Goal: Task Accomplishment & Management: Complete application form

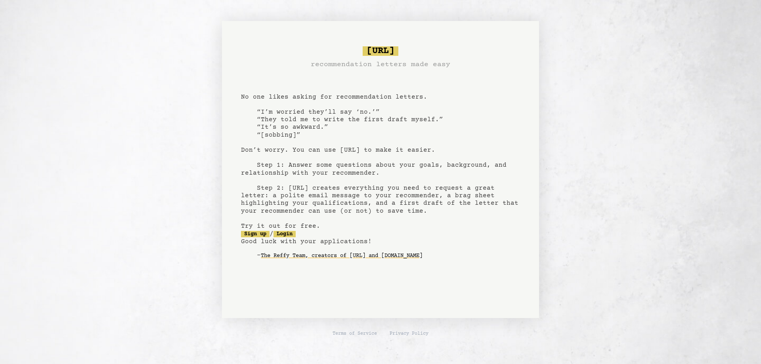
drag, startPoint x: 327, startPoint y: 261, endPoint x: 313, endPoint y: 255, distance: 15.1
click at [326, 261] on link "The Reffy Team, creators of Bragsheet.ai and RefBuilder.com" at bounding box center [342, 256] width 162 height 13
click at [245, 236] on link "Sign up" at bounding box center [255, 234] width 29 height 6
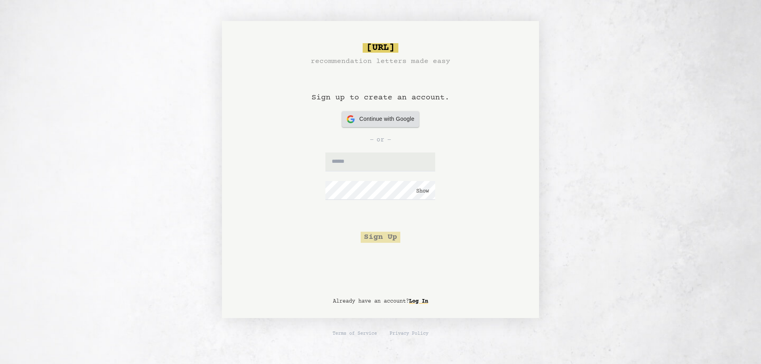
click at [382, 121] on span "Continue with Google" at bounding box center [387, 119] width 55 height 8
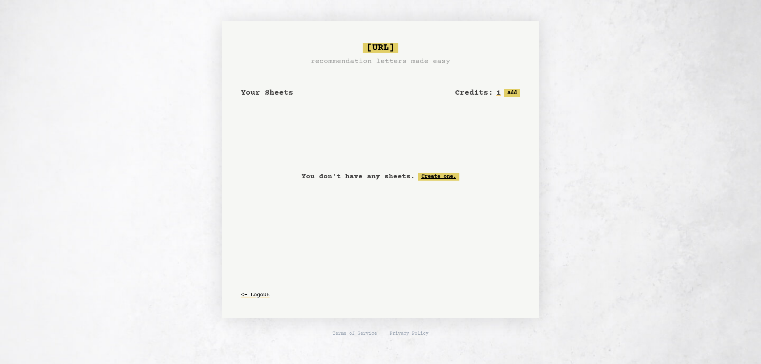
click at [433, 178] on link "Create one." at bounding box center [438, 177] width 41 height 8
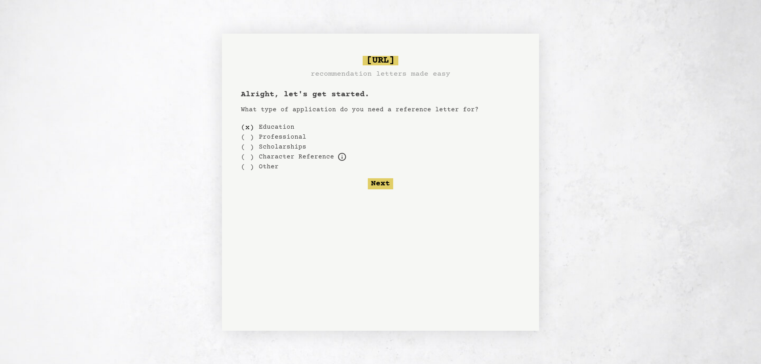
click at [275, 128] on label "Education" at bounding box center [277, 128] width 36 height 10
click at [373, 182] on button "Next" at bounding box center [380, 183] width 25 height 11
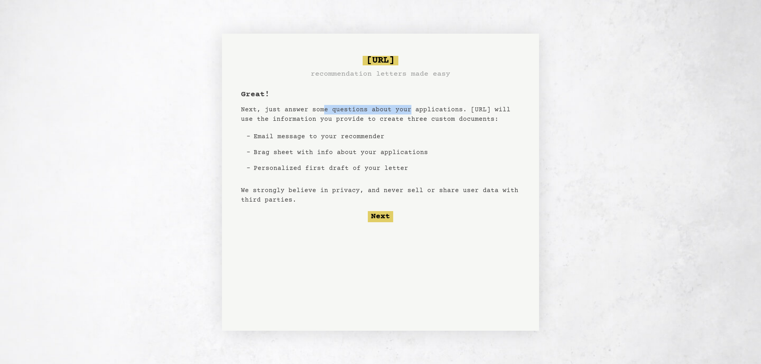
drag, startPoint x: 322, startPoint y: 109, endPoint x: 406, endPoint y: 111, distance: 83.7
click at [406, 111] on p "Next, just answer some questions about your applications. Bragsheet.ai will use…" at bounding box center [380, 114] width 279 height 19
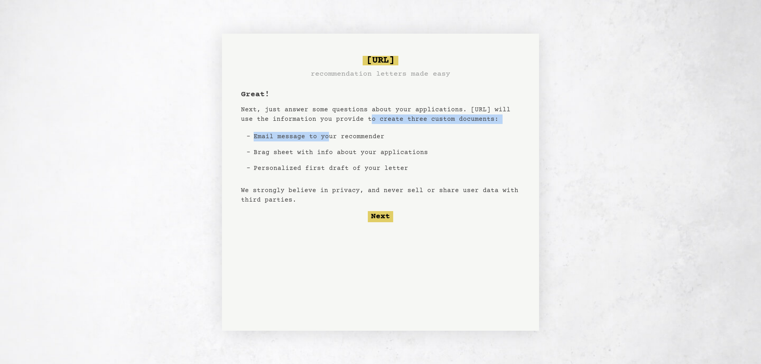
drag, startPoint x: 359, startPoint y: 115, endPoint x: 312, endPoint y: 127, distance: 49.1
click at [315, 127] on div "Great! Next, just answer some questions about your applications. Bragsheet.ai w…" at bounding box center [380, 155] width 279 height 133
click at [291, 132] on li "Email message to your recommender" at bounding box center [341, 137] width 181 height 16
click at [314, 161] on li "Personalized first draft of your letter" at bounding box center [341, 169] width 181 height 16
click at [314, 153] on li "Brag sheet with info about your applications" at bounding box center [341, 153] width 181 height 16
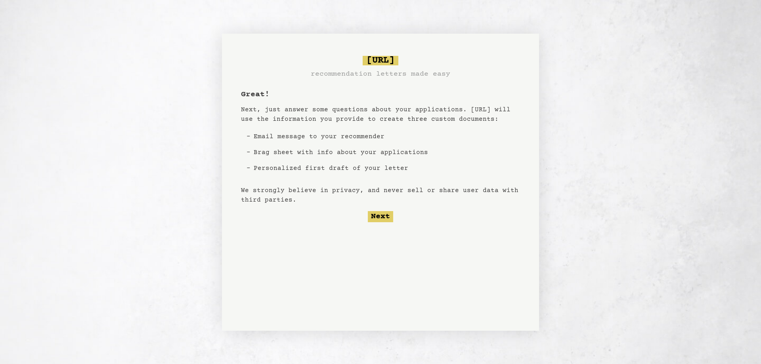
click at [317, 169] on li "Personalized first draft of your letter" at bounding box center [341, 169] width 181 height 16
click at [385, 214] on button "Next" at bounding box center [380, 216] width 25 height 11
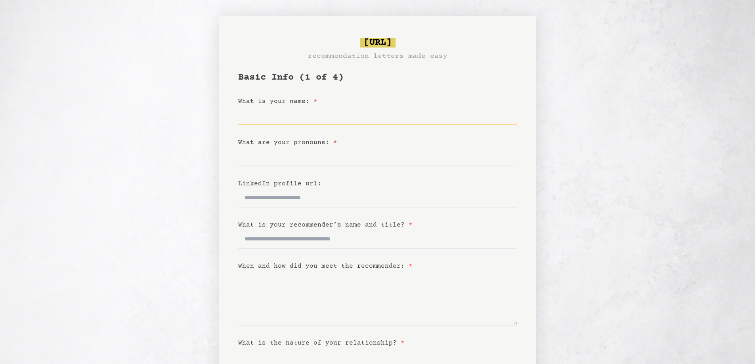
click at [305, 119] on input "What is your name: *" at bounding box center [377, 115] width 279 height 19
type input "**********"
click at [286, 156] on input "What are your pronouns: *" at bounding box center [377, 157] width 279 height 19
type input "******"
click at [354, 183] on div "LinkedIn profile url:" at bounding box center [377, 184] width 279 height 10
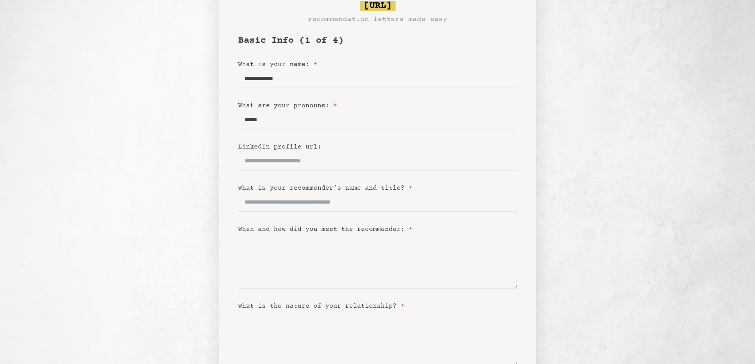
scroll to position [40, 0]
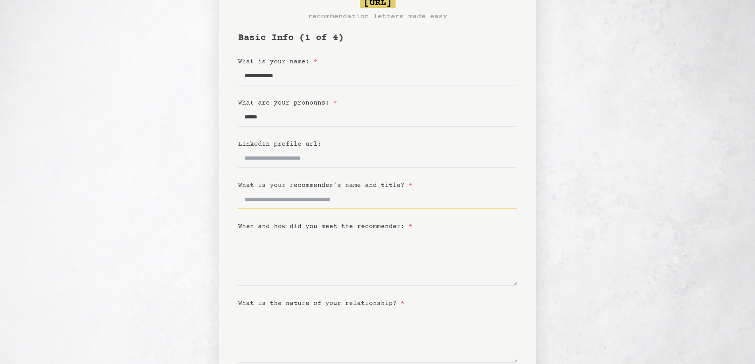
click at [288, 197] on input "What is your recommender’s name and title? *" at bounding box center [377, 199] width 279 height 19
type input "**********"
click at [274, 276] on textarea "When and how did you meet the recommender: *" at bounding box center [377, 259] width 279 height 55
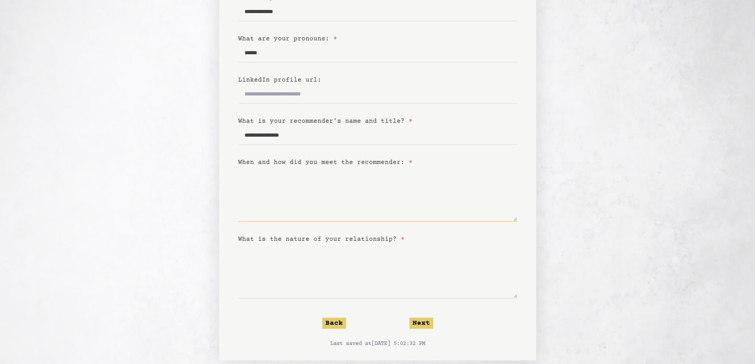
scroll to position [116, 0]
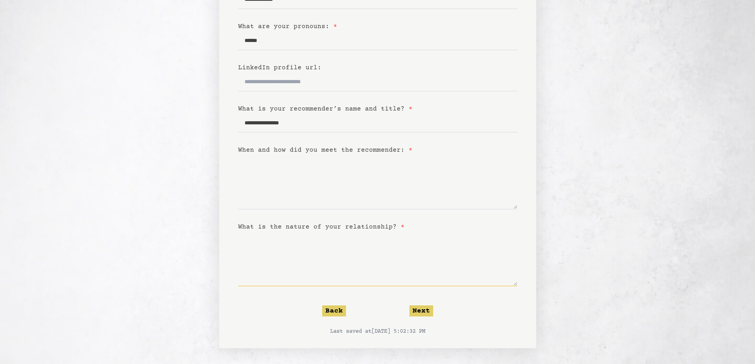
click at [300, 244] on textarea "What is the nature of your relationship? *" at bounding box center [377, 259] width 279 height 55
click at [220, 228] on div "**********" at bounding box center [377, 124] width 317 height 449
click at [284, 250] on textarea "**********" at bounding box center [377, 259] width 279 height 55
type textarea "**********"
click at [334, 182] on textarea "When and how did you meet the recommender: *" at bounding box center [377, 182] width 279 height 55
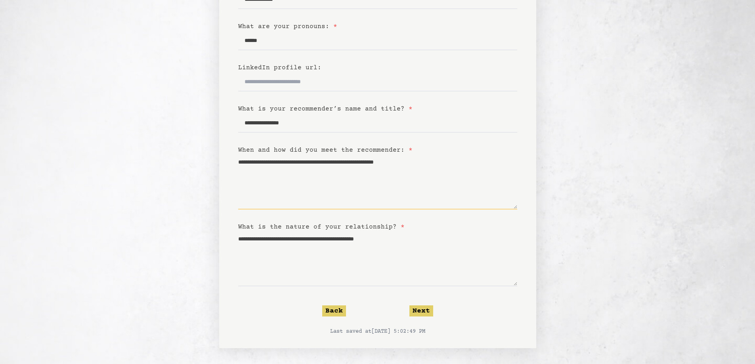
type textarea "**********"
click at [430, 314] on button "Next" at bounding box center [422, 311] width 24 height 11
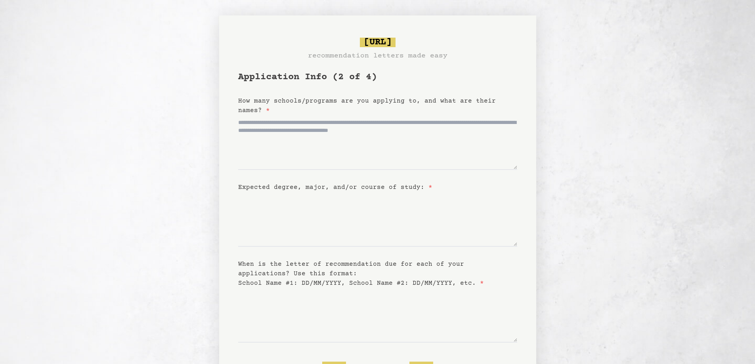
scroll to position [0, 0]
click at [323, 121] on textarea "How many schools/programs are you applying to, and what are their names? *" at bounding box center [377, 143] width 279 height 55
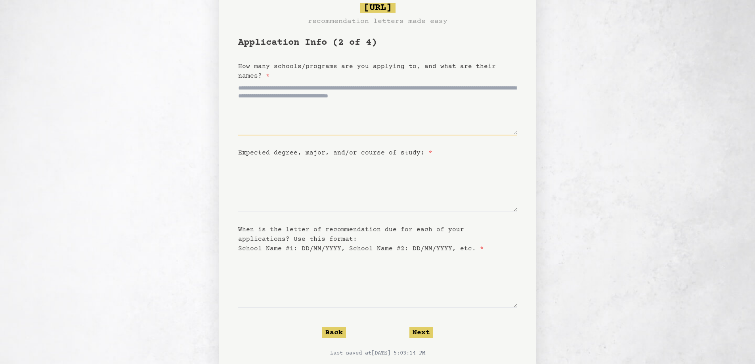
scroll to position [40, 0]
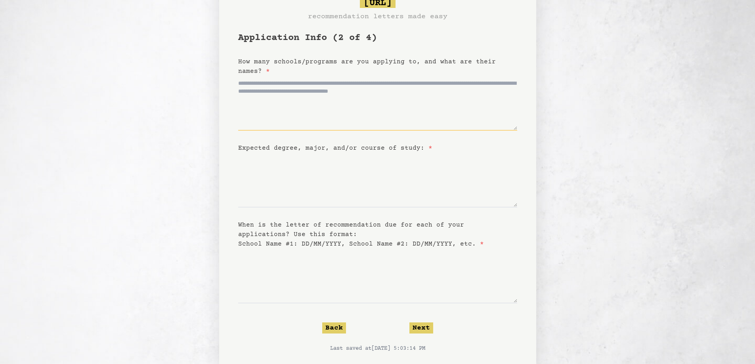
drag, startPoint x: 356, startPoint y: 81, endPoint x: 373, endPoint y: 86, distance: 18.1
click at [383, 82] on textarea "How many schools/programs are you applying to, and what are their names? *" at bounding box center [377, 103] width 279 height 55
click at [360, 88] on textarea "How many schools/programs are you applying to, and what are their names? *" at bounding box center [377, 103] width 279 height 55
type textarea "*"
type textarea "**********"
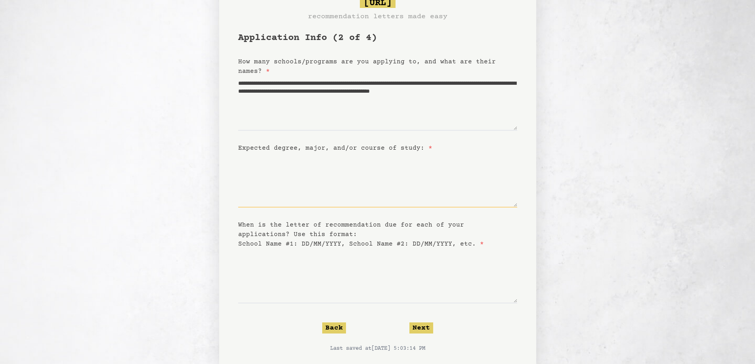
click at [362, 178] on textarea "Expected degree, major, and/or course of study: *" at bounding box center [377, 180] width 279 height 55
type textarea "**********"
click at [345, 265] on textarea "When is the letter of recommendation due for each of your applications? Use thi…" at bounding box center [377, 276] width 279 height 55
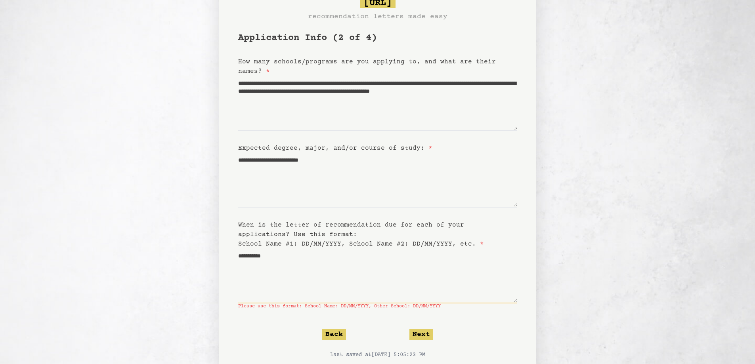
type textarea "*******"
type textarea "*****"
type textarea "*"
click at [422, 335] on button "Next" at bounding box center [422, 334] width 24 height 11
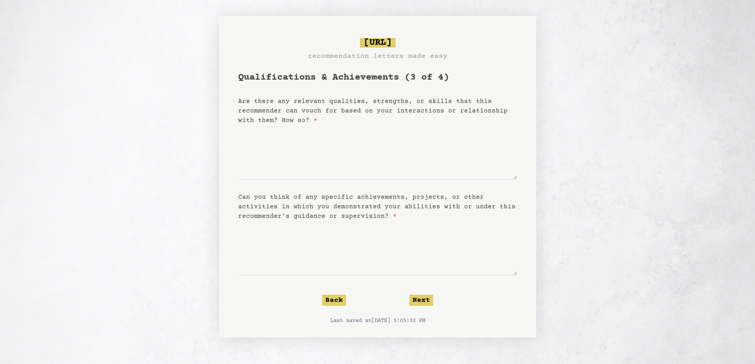
scroll to position [0, 0]
click at [323, 143] on textarea "Are there any relevant qualities, strengths, or skills that this recommender ca…" at bounding box center [380, 152] width 279 height 55
type textarea "*"
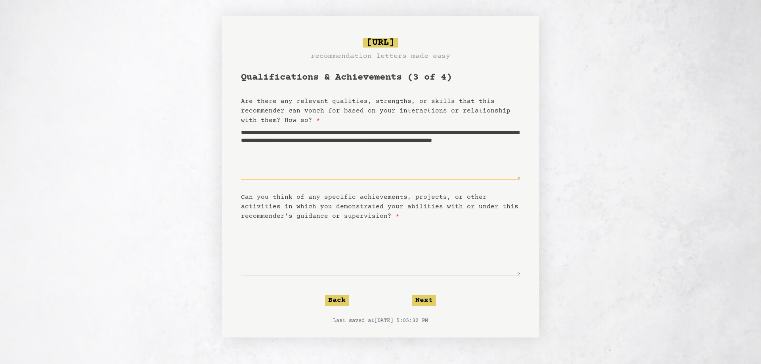
type textarea "**********"
click at [371, 270] on textarea "Can you think of any specific achievements, projects, or other activities in wh…" at bounding box center [380, 248] width 279 height 55
type textarea "*"
type textarea "**********"
click at [425, 299] on button "Next" at bounding box center [424, 300] width 24 height 11
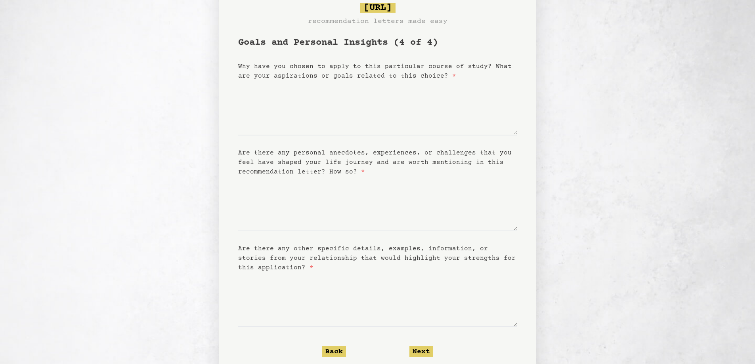
scroll to position [40, 0]
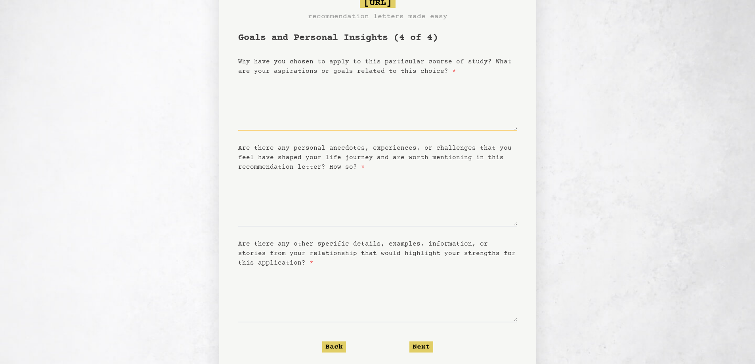
click at [339, 84] on textarea "Why have you chosen to apply to this particular course of study? What are your …" at bounding box center [377, 103] width 279 height 55
type textarea "**********"
drag, startPoint x: 355, startPoint y: 169, endPoint x: 355, endPoint y: 179, distance: 9.9
click at [355, 175] on form "**********" at bounding box center [377, 202] width 279 height 340
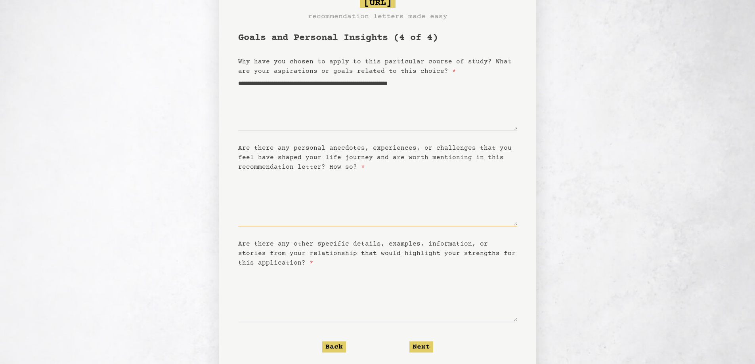
click at [343, 190] on textarea "Are there any personal anecdotes, experiences, or challenges that you feel have…" at bounding box center [377, 199] width 279 height 55
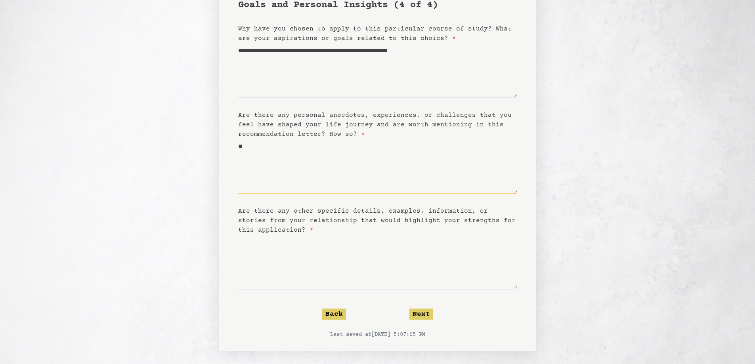
scroll to position [76, 0]
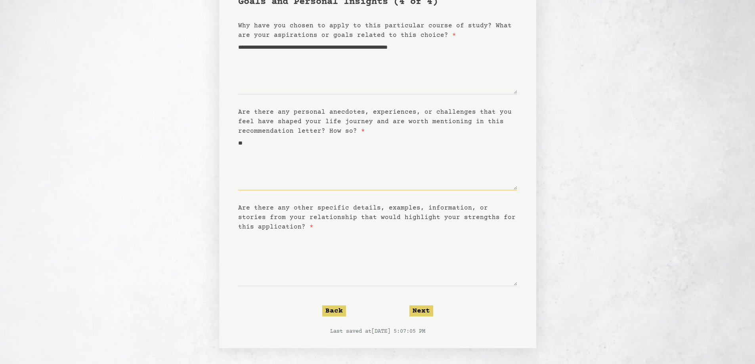
type textarea "**"
click at [328, 244] on textarea "Are there any other specific details, examples, information, or stories from yo…" at bounding box center [377, 259] width 279 height 55
type textarea "**"
click at [412, 310] on button "Next" at bounding box center [422, 311] width 24 height 11
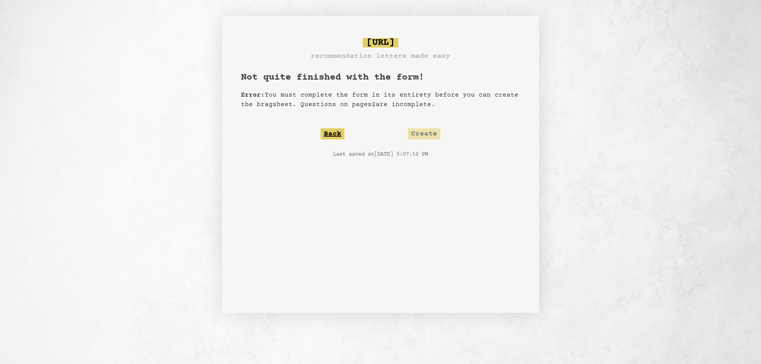
click at [335, 134] on button "Back" at bounding box center [333, 133] width 24 height 11
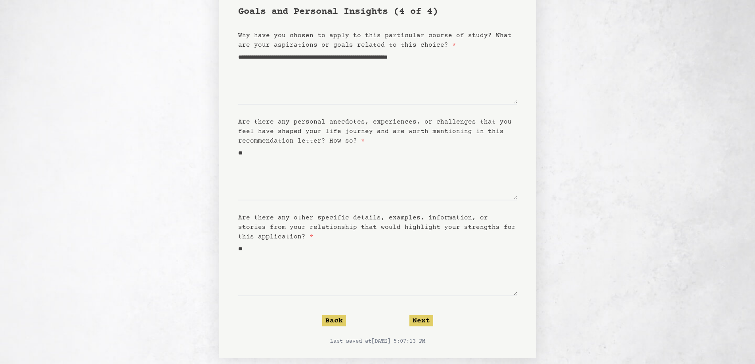
scroll to position [76, 0]
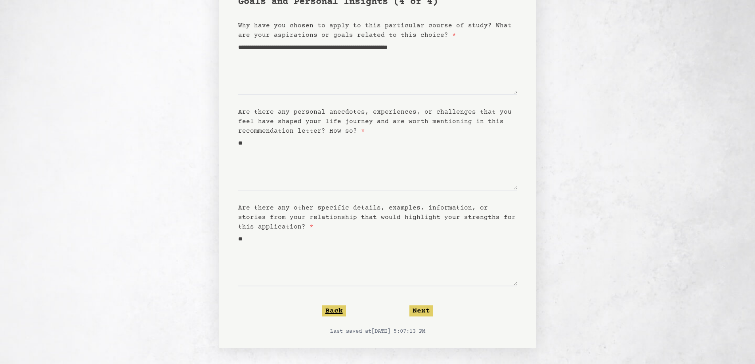
click at [332, 310] on button "Back" at bounding box center [334, 311] width 24 height 11
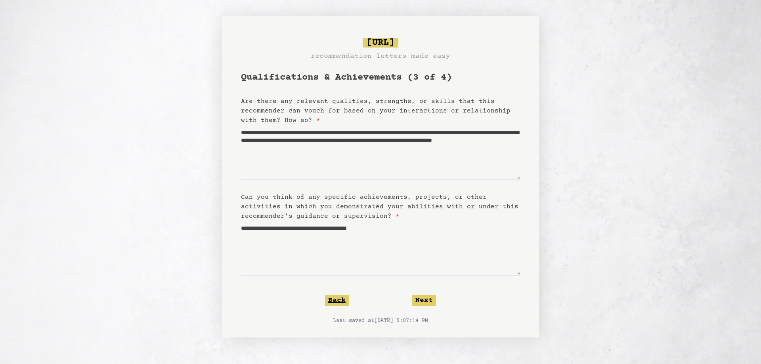
click at [333, 300] on button "Back" at bounding box center [337, 300] width 24 height 11
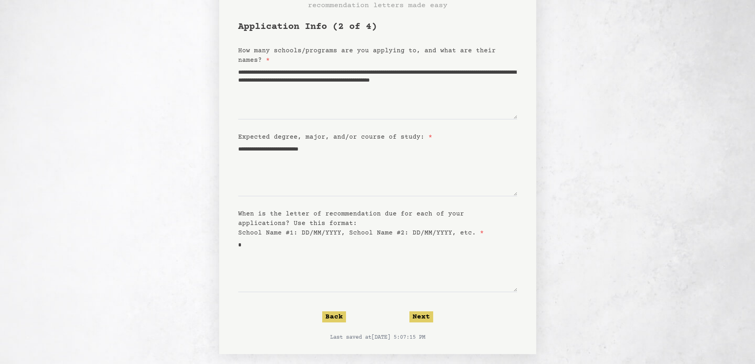
scroll to position [57, 0]
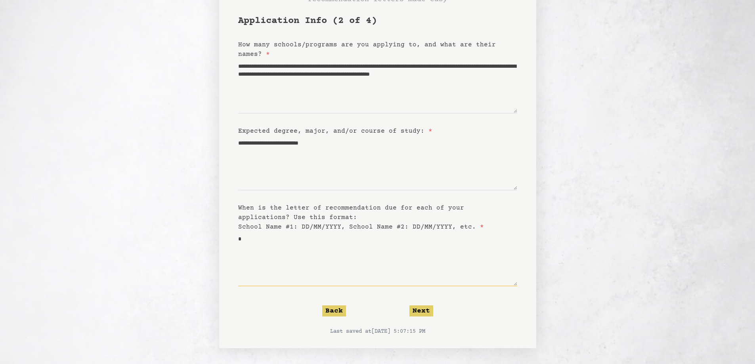
click at [309, 257] on textarea "*" at bounding box center [377, 259] width 279 height 55
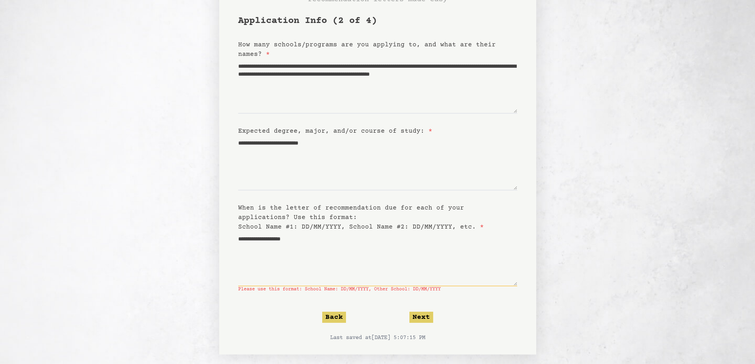
type textarea "**********"
click at [411, 325] on form "**********" at bounding box center [377, 179] width 279 height 328
click at [421, 322] on button "Next" at bounding box center [422, 317] width 24 height 11
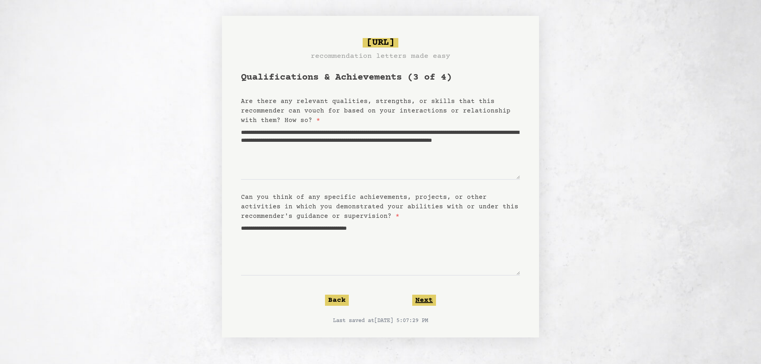
click at [421, 297] on button "Next" at bounding box center [424, 300] width 24 height 11
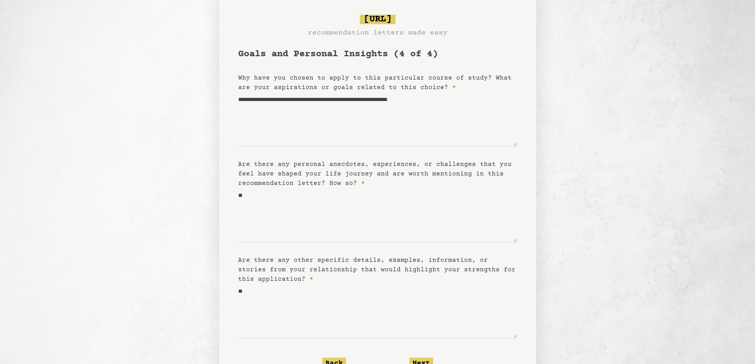
scroll to position [76, 0]
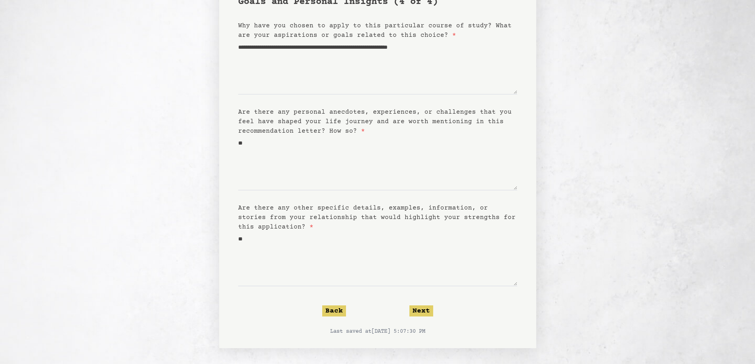
click at [418, 299] on form "**********" at bounding box center [377, 166] width 279 height 340
click at [420, 306] on button "Next" at bounding box center [422, 311] width 24 height 11
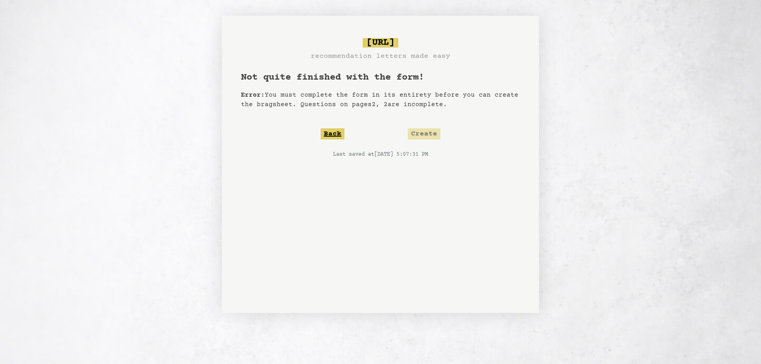
click at [326, 137] on button "Back" at bounding box center [333, 133] width 24 height 11
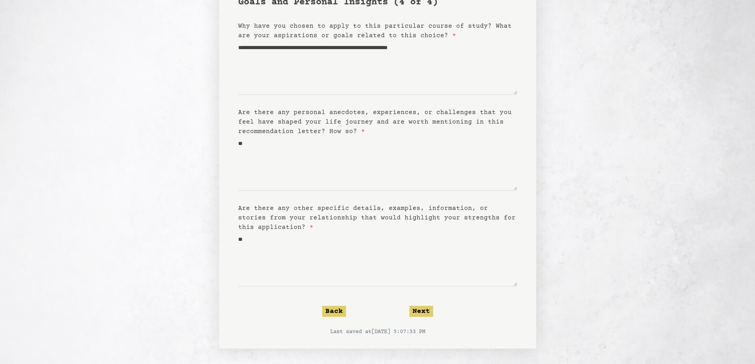
scroll to position [76, 0]
click at [332, 303] on form "**********" at bounding box center [377, 166] width 279 height 340
click at [332, 311] on button "Back" at bounding box center [334, 311] width 24 height 11
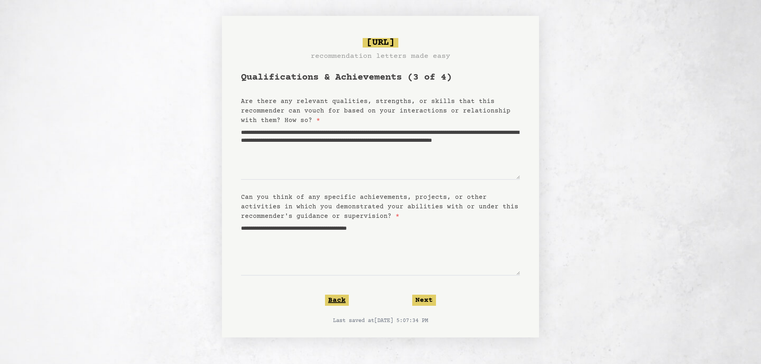
drag, startPoint x: 340, startPoint y: 294, endPoint x: 336, endPoint y: 304, distance: 10.3
click at [339, 297] on form "**********" at bounding box center [380, 198] width 279 height 254
click at [336, 304] on button "Back" at bounding box center [337, 300] width 24 height 11
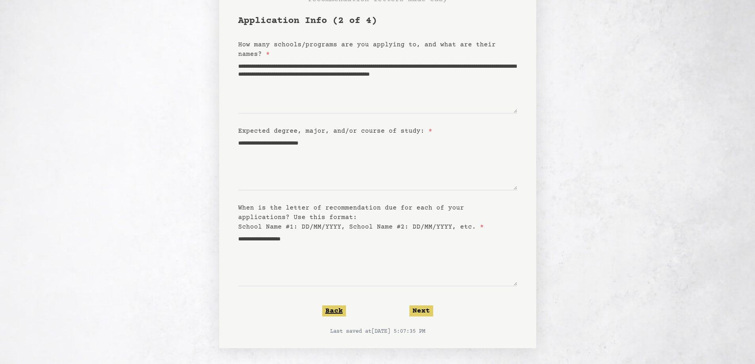
click at [343, 311] on button "Back" at bounding box center [334, 311] width 24 height 11
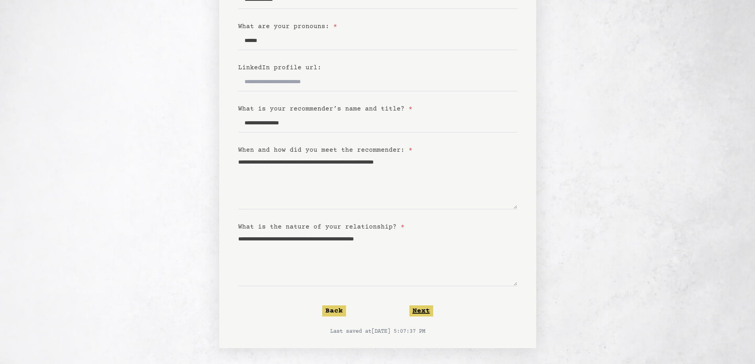
click at [420, 310] on button "Next" at bounding box center [422, 311] width 24 height 11
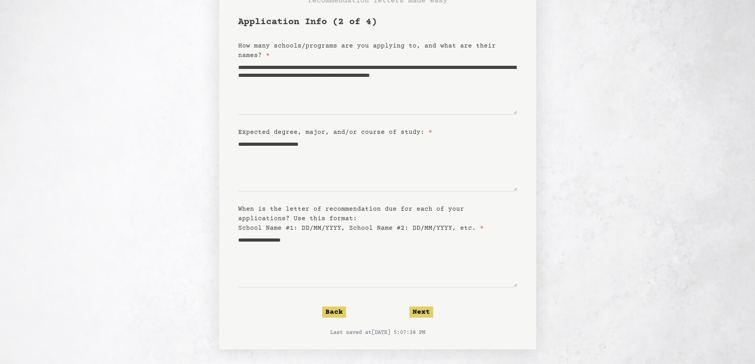
scroll to position [57, 0]
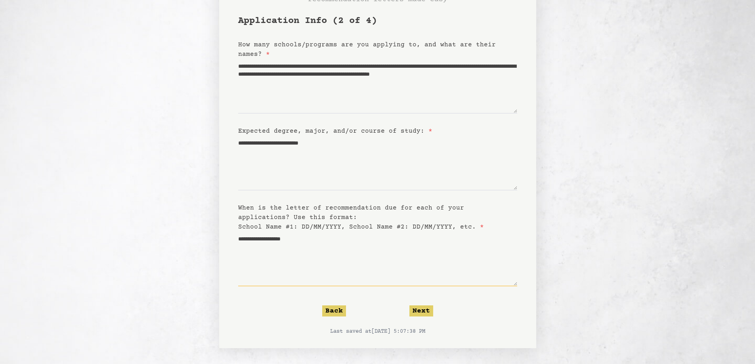
click at [345, 267] on textarea "**********" at bounding box center [377, 259] width 279 height 55
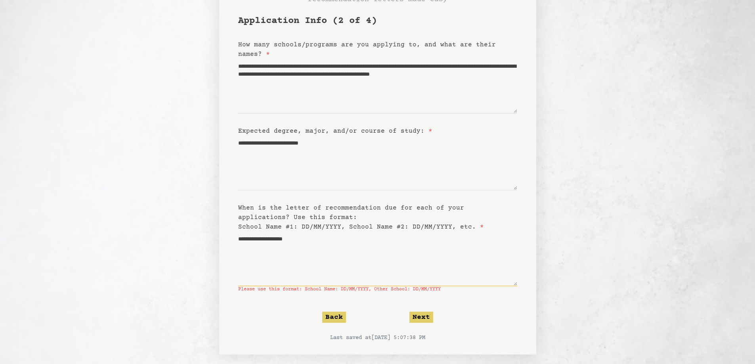
click at [268, 240] on textarea "**********" at bounding box center [377, 259] width 279 height 55
click at [270, 240] on textarea "**********" at bounding box center [377, 259] width 279 height 55
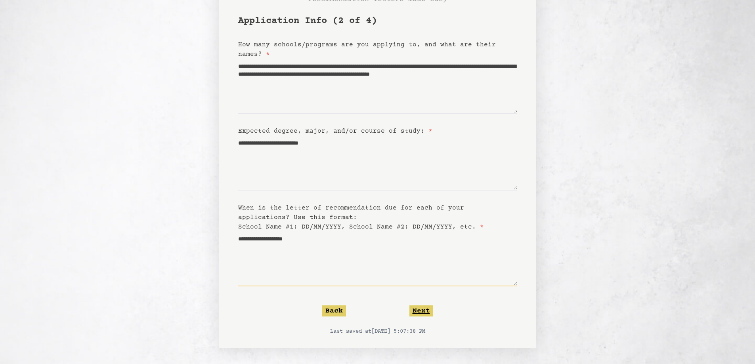
type textarea "**********"
click at [429, 312] on button "Next" at bounding box center [422, 311] width 24 height 11
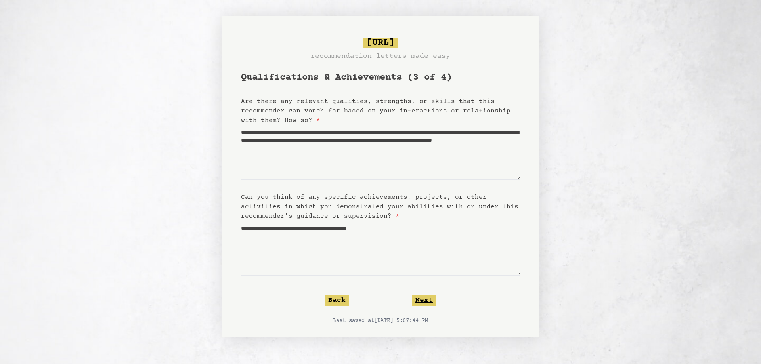
click at [422, 303] on button "Next" at bounding box center [424, 300] width 24 height 11
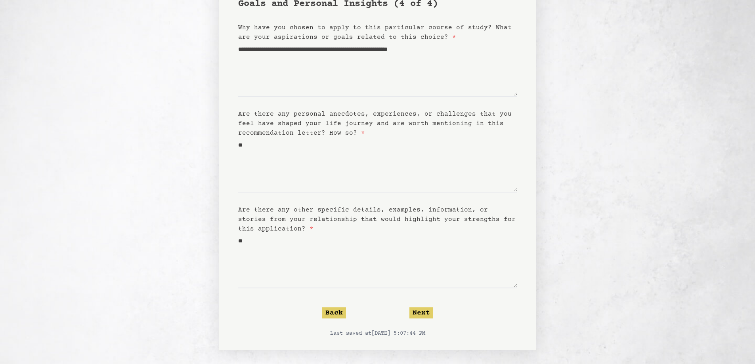
scroll to position [76, 0]
click at [426, 317] on form "**********" at bounding box center [377, 166] width 279 height 340
click at [425, 312] on button "Next" at bounding box center [422, 311] width 24 height 11
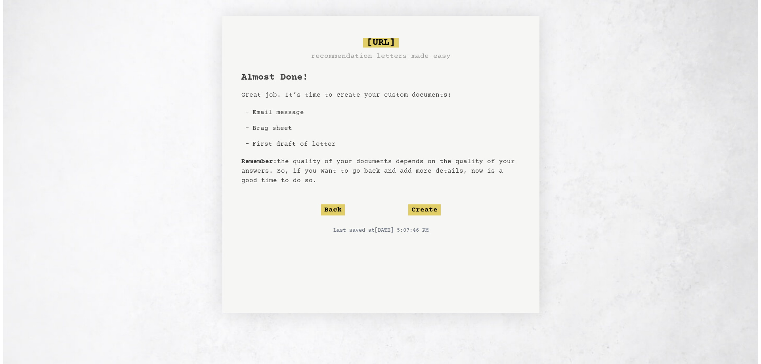
scroll to position [0, 0]
click at [430, 212] on button "Create" at bounding box center [424, 210] width 33 height 11
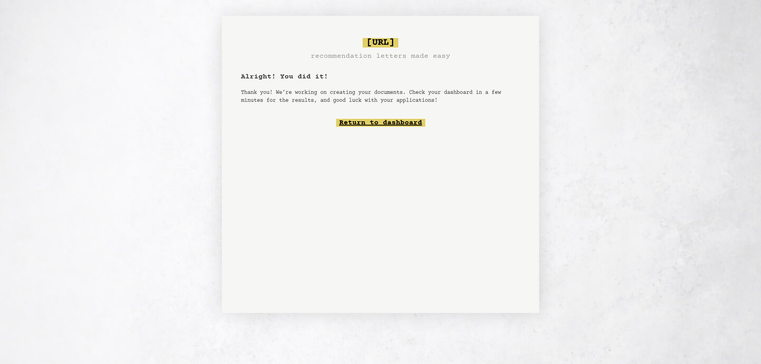
click at [360, 123] on link "Return to dashboard" at bounding box center [380, 123] width 89 height 8
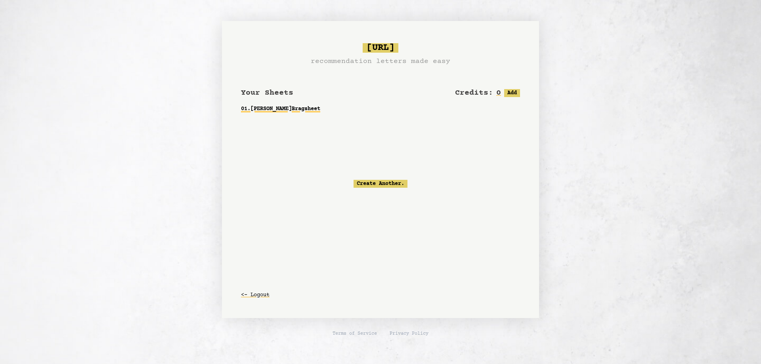
click at [299, 107] on link "01 . [PERSON_NAME] Bragsheet" at bounding box center [380, 109] width 279 height 14
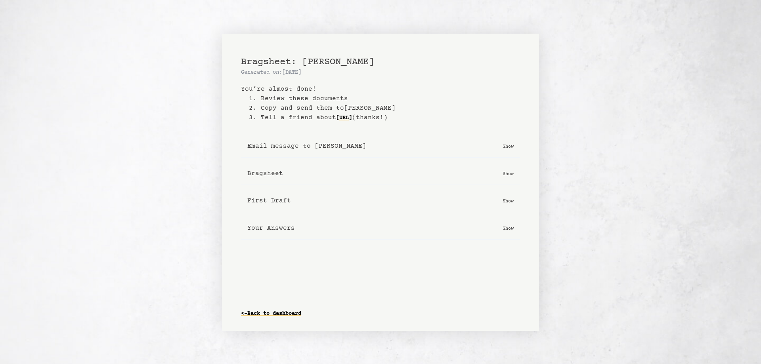
click at [521, 205] on div "Bragsheet: [PERSON_NAME] Generated on: [DATE] You’re almost done! 1. Review the…" at bounding box center [380, 182] width 317 height 297
click at [508, 203] on p "Show" at bounding box center [508, 201] width 11 height 8
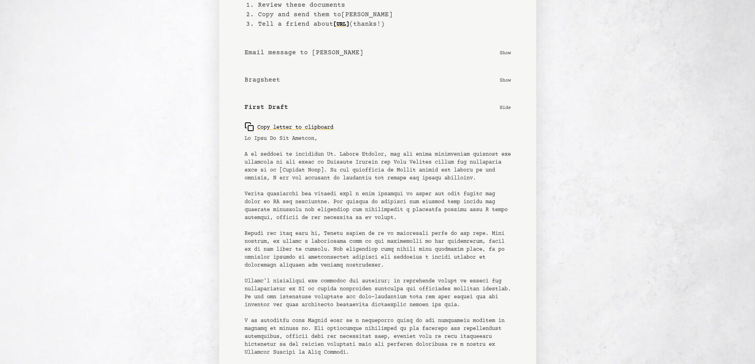
scroll to position [119, 0]
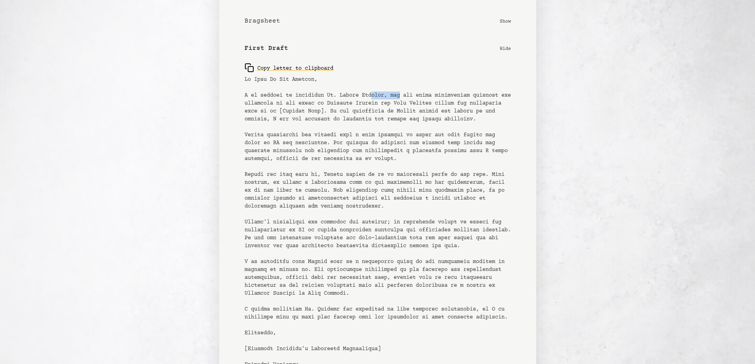
drag, startPoint x: 379, startPoint y: 98, endPoint x: 409, endPoint y: 98, distance: 30.1
click at [409, 98] on pre at bounding box center [378, 230] width 266 height 309
drag, startPoint x: 391, startPoint y: 102, endPoint x: 382, endPoint y: 105, distance: 10.2
click at [391, 102] on pre at bounding box center [378, 230] width 266 height 309
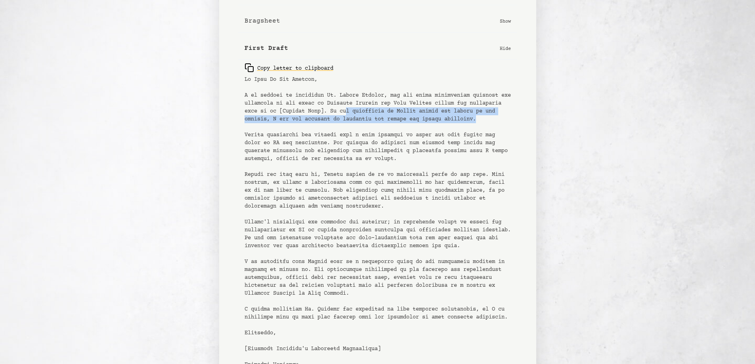
drag, startPoint x: 387, startPoint y: 110, endPoint x: 360, endPoint y: 127, distance: 31.6
click at [361, 127] on pre at bounding box center [378, 230] width 266 height 309
click at [360, 127] on pre at bounding box center [378, 230] width 266 height 309
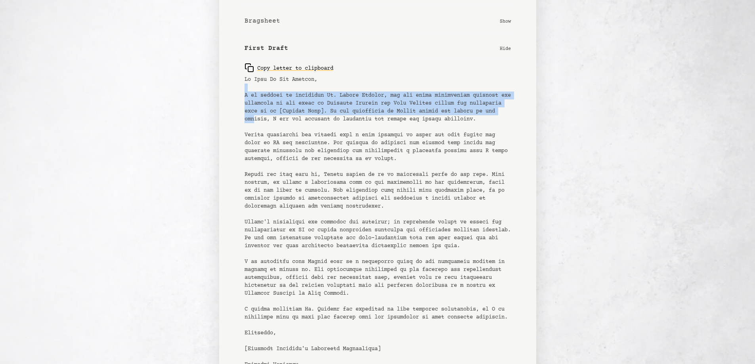
drag, startPoint x: 236, startPoint y: 92, endPoint x: 301, endPoint y: 121, distance: 70.7
click at [302, 121] on div "Bragsheet: [PERSON_NAME] Generated on: [DATE] You’re almost done! 1. Review the…" at bounding box center [377, 163] width 317 height 565
click at [276, 118] on pre at bounding box center [378, 230] width 266 height 309
click at [261, 105] on pre at bounding box center [378, 230] width 266 height 309
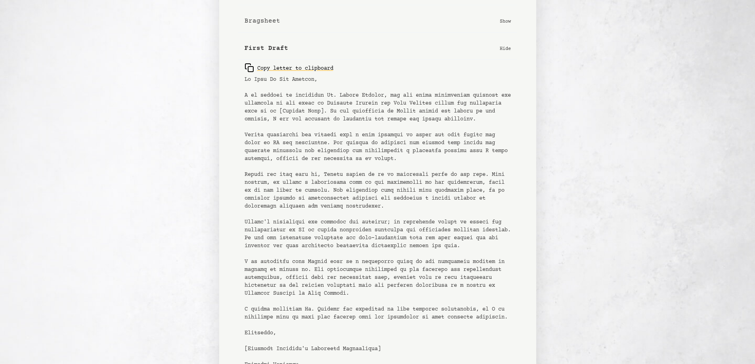
click at [243, 95] on div "Copy letter to clipboard" at bounding box center [377, 226] width 279 height 332
click at [243, 94] on div "Copy letter to clipboard" at bounding box center [377, 226] width 279 height 332
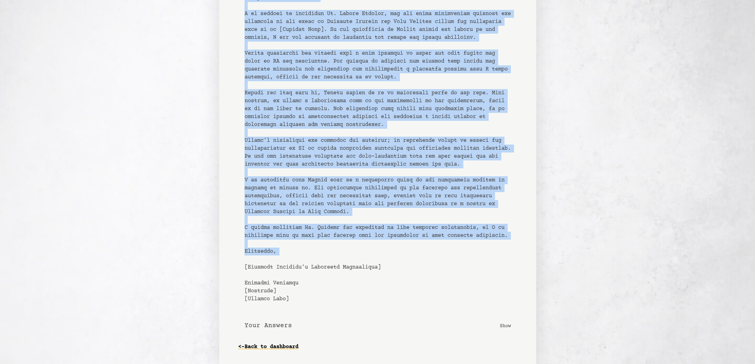
scroll to position [224, 0]
drag, startPoint x: 240, startPoint y: 79, endPoint x: 331, endPoint y: 238, distance: 183.7
click at [331, 238] on div "Copy letter to clipboard" at bounding box center [377, 144] width 279 height 332
click at [331, 238] on pre at bounding box center [378, 148] width 266 height 309
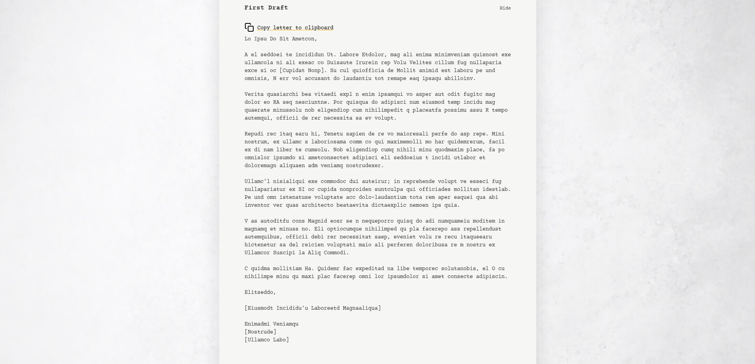
scroll to position [145, 0]
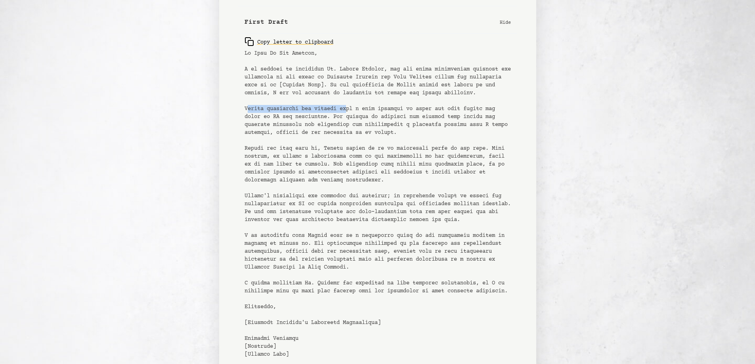
drag, startPoint x: 247, startPoint y: 116, endPoint x: 362, endPoint y: 111, distance: 114.7
click at [361, 111] on pre at bounding box center [378, 204] width 266 height 309
click at [362, 111] on pre at bounding box center [378, 204] width 266 height 309
click at [307, 169] on pre at bounding box center [378, 204] width 266 height 309
drag, startPoint x: 312, startPoint y: 167, endPoint x: 358, endPoint y: 168, distance: 46.4
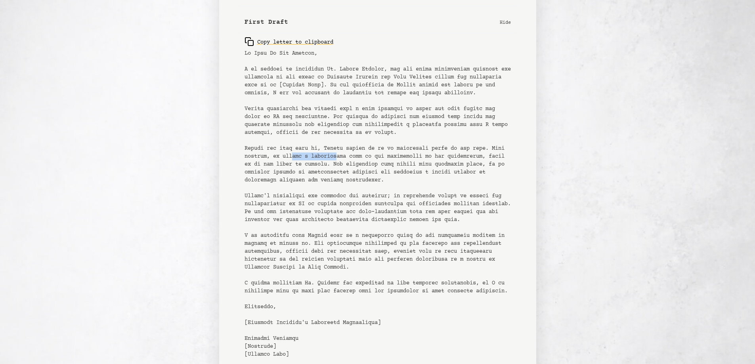
click at [358, 168] on pre at bounding box center [378, 204] width 266 height 309
drag, startPoint x: 351, startPoint y: 169, endPoint x: 323, endPoint y: 171, distance: 27.8
click at [350, 169] on pre at bounding box center [378, 204] width 266 height 309
drag, startPoint x: 322, startPoint y: 171, endPoint x: 349, endPoint y: 171, distance: 27.0
click at [349, 171] on pre at bounding box center [378, 204] width 266 height 309
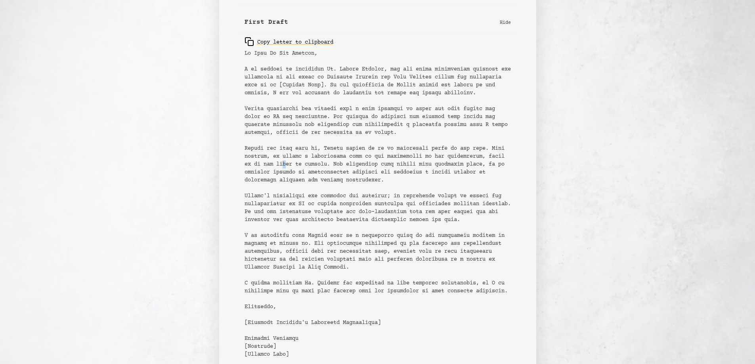
click at [349, 171] on pre at bounding box center [378, 204] width 266 height 309
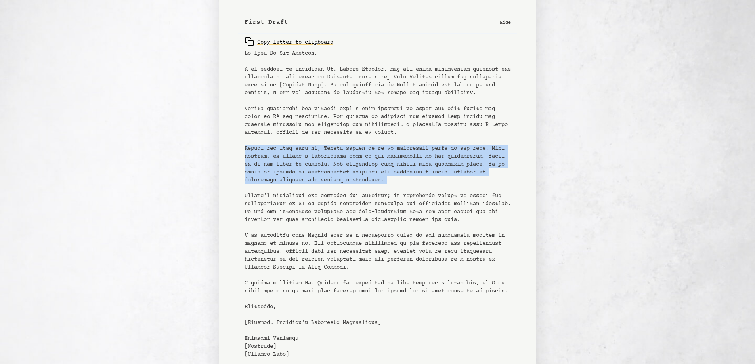
click at [349, 171] on pre at bounding box center [378, 204] width 266 height 309
click at [376, 175] on pre at bounding box center [378, 204] width 266 height 309
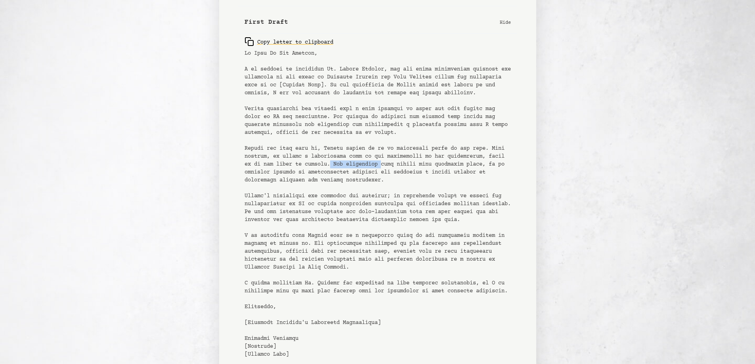
drag, startPoint x: 398, startPoint y: 173, endPoint x: 445, endPoint y: 174, distance: 47.2
click at [448, 174] on pre at bounding box center [378, 204] width 266 height 309
click at [343, 175] on pre at bounding box center [378, 204] width 266 height 309
click at [310, 180] on pre at bounding box center [378, 204] width 266 height 309
drag, startPoint x: 305, startPoint y: 182, endPoint x: 452, endPoint y: 183, distance: 147.9
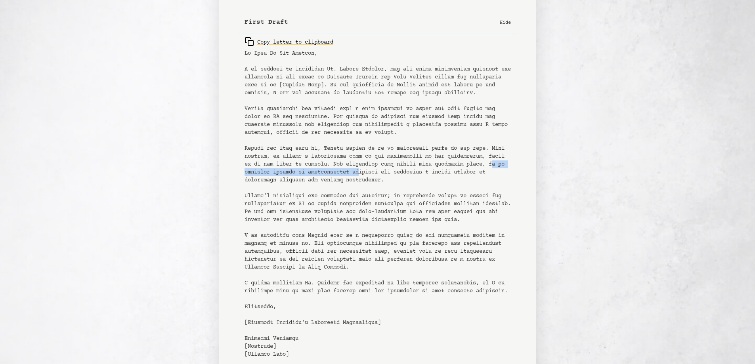
click at [447, 183] on pre at bounding box center [378, 204] width 266 height 309
click at [455, 183] on pre at bounding box center [378, 204] width 266 height 309
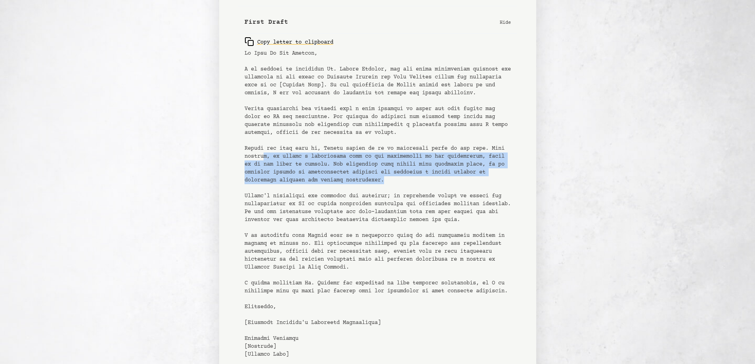
drag, startPoint x: 457, startPoint y: 188, endPoint x: 277, endPoint y: 166, distance: 181.4
click at [278, 166] on pre at bounding box center [378, 204] width 266 height 309
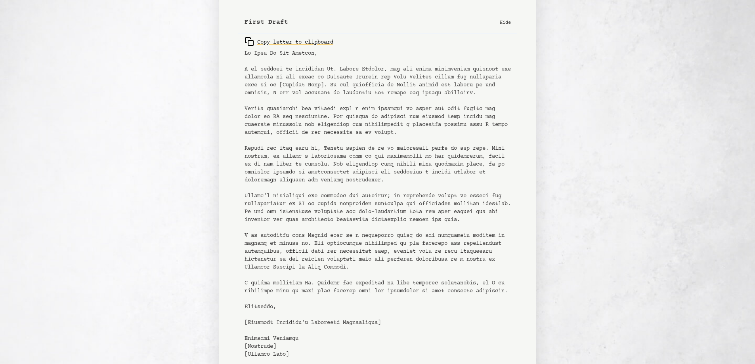
click at [274, 167] on pre at bounding box center [378, 204] width 266 height 309
drag, startPoint x: 290, startPoint y: 202, endPoint x: 337, endPoint y: 204, distance: 47.2
click at [337, 204] on pre at bounding box center [378, 204] width 266 height 309
drag, startPoint x: 320, startPoint y: 204, endPoint x: 374, endPoint y: 204, distance: 54.7
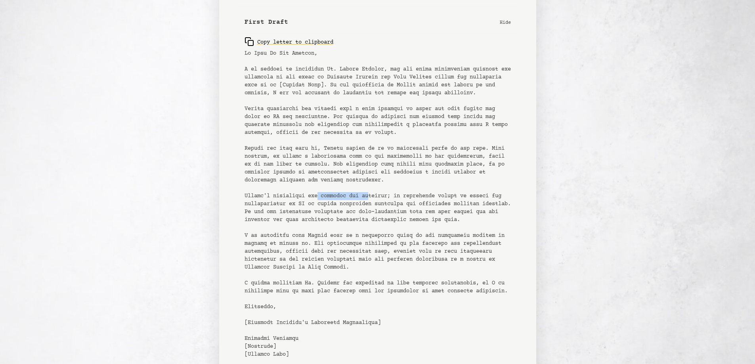
click at [374, 204] on pre at bounding box center [378, 204] width 266 height 309
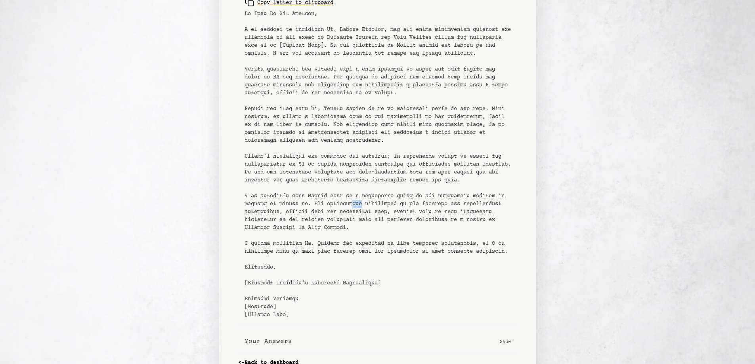
drag, startPoint x: 378, startPoint y: 219, endPoint x: 366, endPoint y: 216, distance: 11.8
click at [367, 217] on pre at bounding box center [378, 164] width 266 height 309
click at [366, 216] on pre at bounding box center [378, 164] width 266 height 309
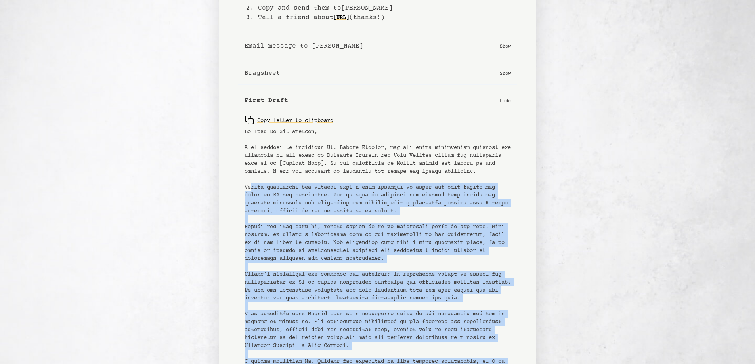
scroll to position [66, 0]
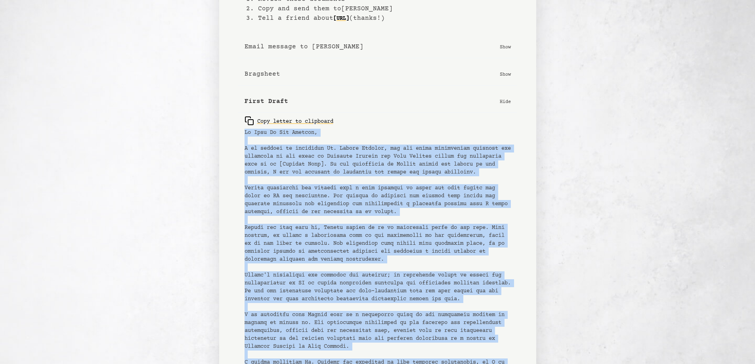
drag, startPoint x: 296, startPoint y: 276, endPoint x: 242, endPoint y: 132, distance: 153.5
click at [242, 132] on div "Copy letter to clipboard" at bounding box center [377, 279] width 279 height 332
copy pre "To Whom It May Concern, I am writing to recommend [PERSON_NAME], who has shown …"
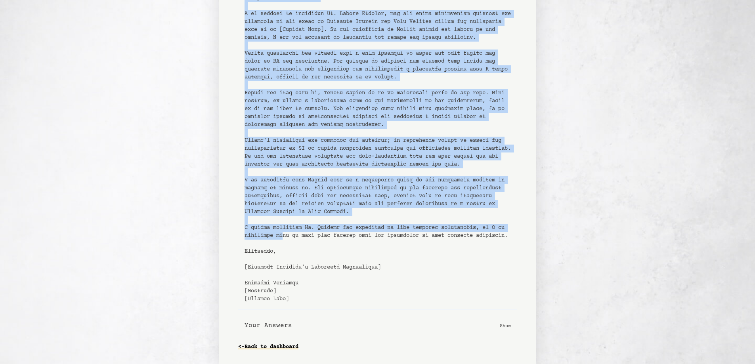
scroll to position [224, 0]
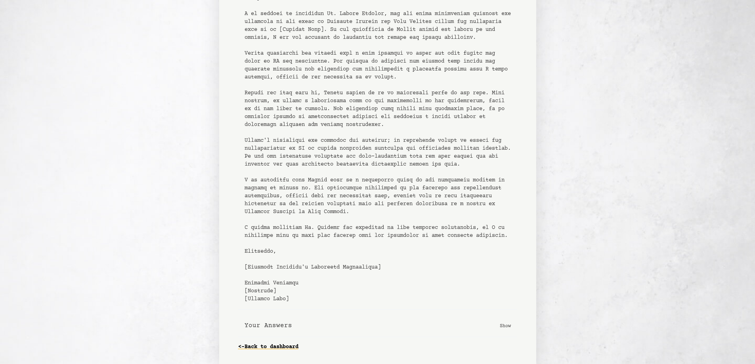
click at [296, 235] on pre at bounding box center [378, 148] width 266 height 309
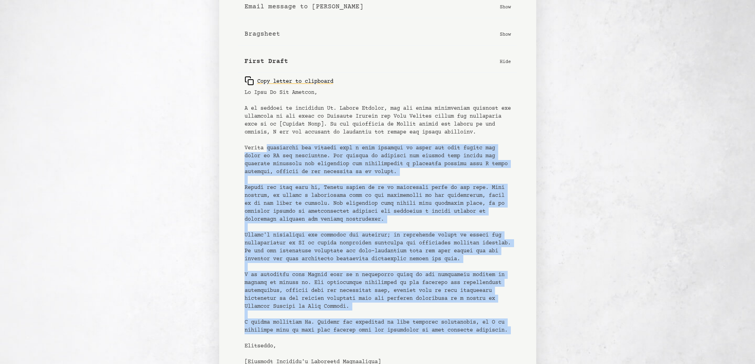
scroll to position [105, 0]
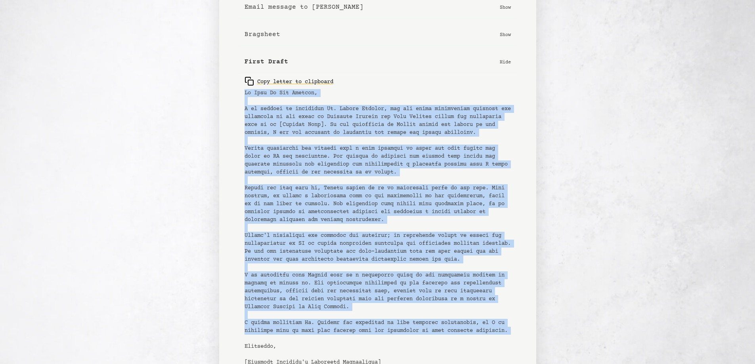
drag, startPoint x: 296, startPoint y: 235, endPoint x: 231, endPoint y: 90, distance: 158.7
click at [231, 90] on div "Bragsheet: [PERSON_NAME] Generated on: [DATE] You’re almost done! 1. Review the…" at bounding box center [377, 177] width 317 height 565
copy pre "To Whom It May Concern, I am writing to recommend [PERSON_NAME], who has shown …"
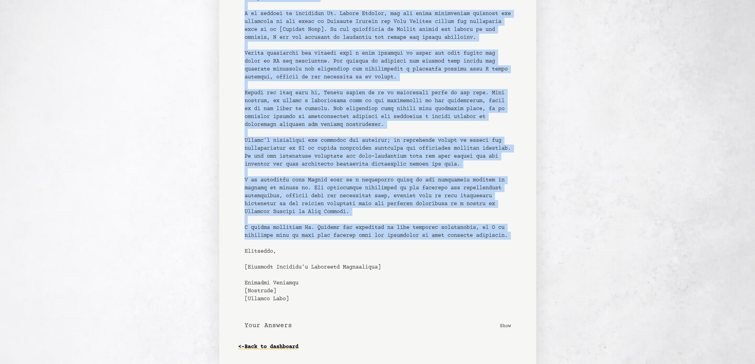
scroll to position [224, 0]
click at [340, 140] on pre at bounding box center [378, 148] width 266 height 309
